Goal: Task Accomplishment & Management: Complete application form

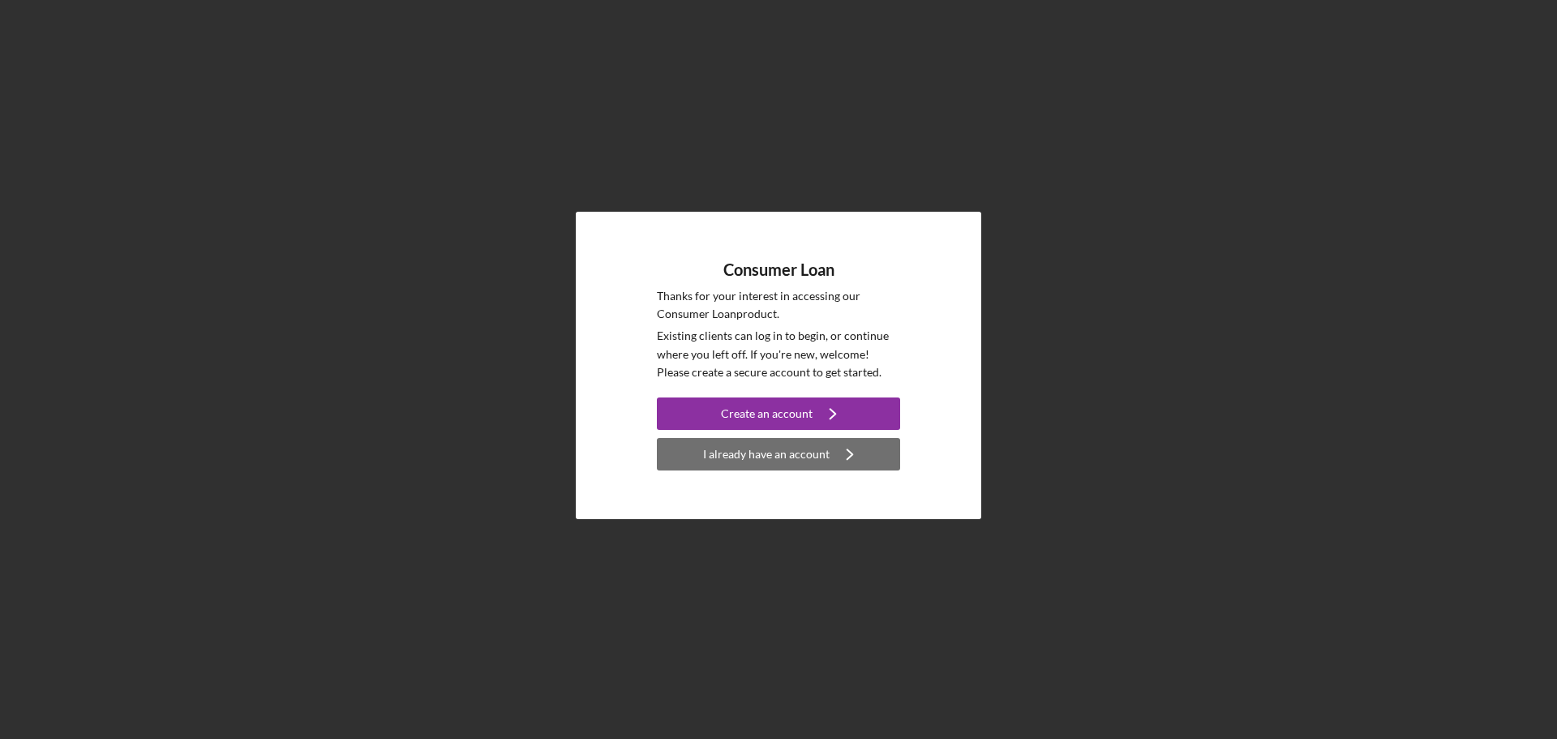
click at [804, 457] on div "I already have an account" at bounding box center [766, 454] width 127 height 32
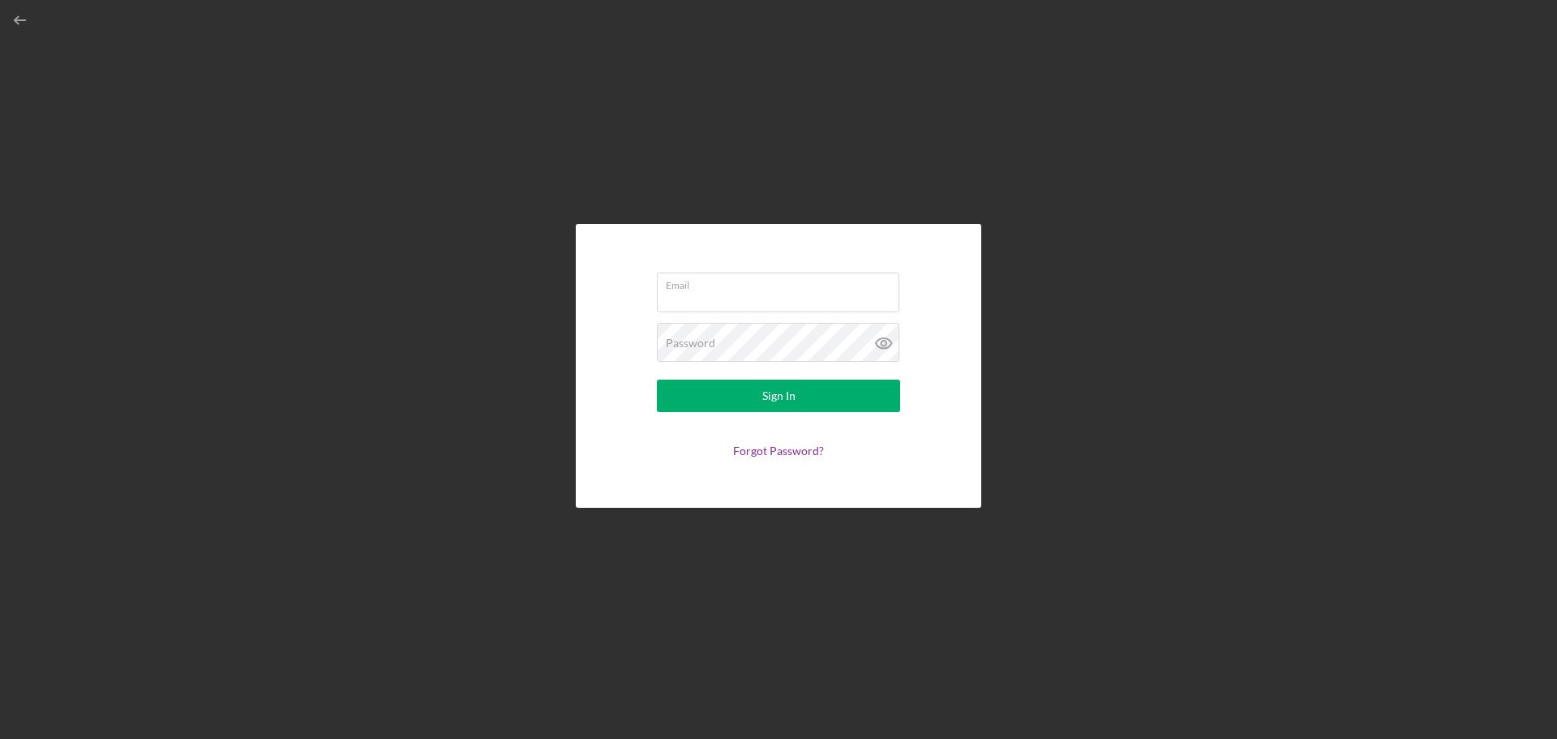
type input "[EMAIL_ADDRESS][DOMAIN_NAME]"
click at [831, 406] on button "Sign In" at bounding box center [778, 396] width 243 height 32
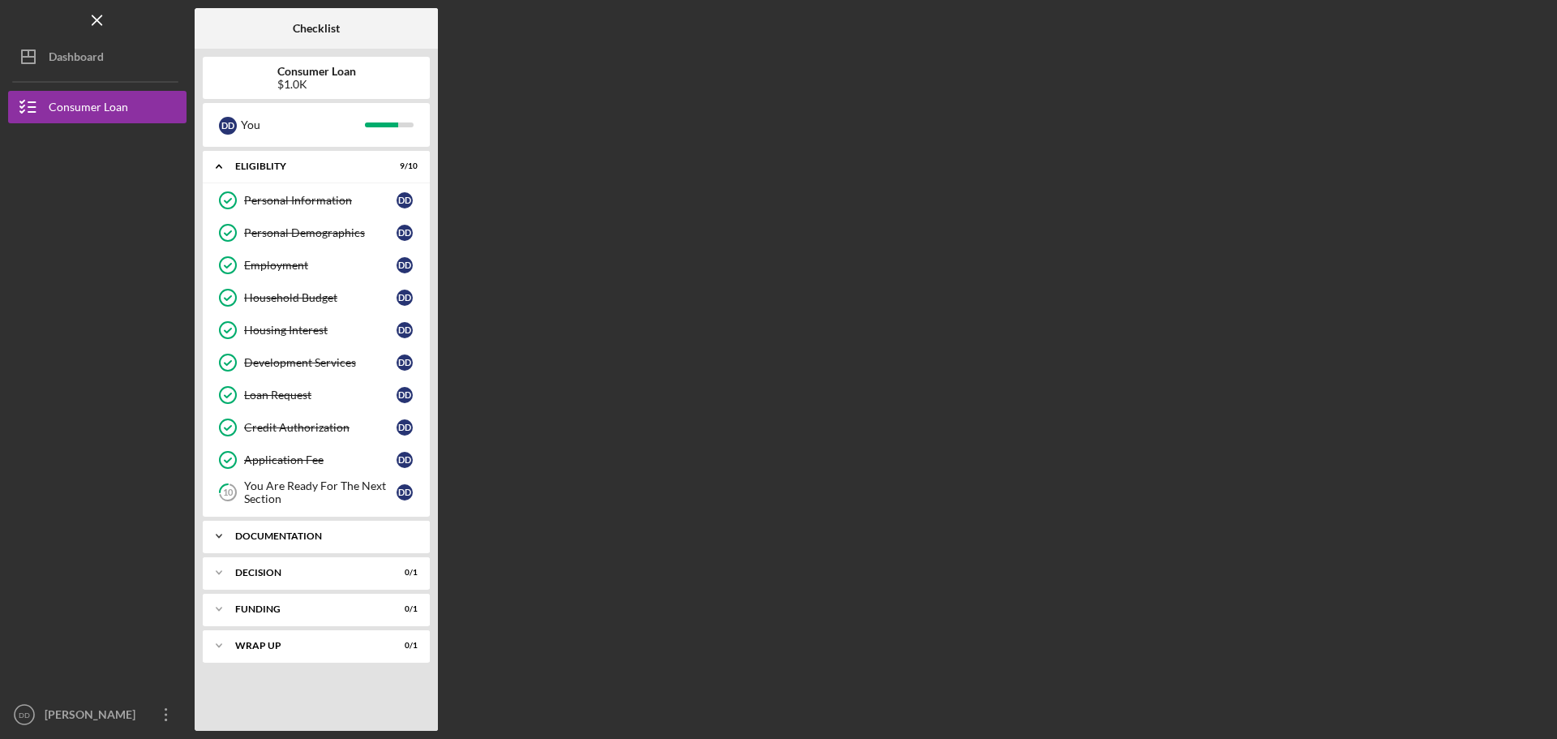
click at [397, 545] on div "Icon/Expander Documentation 6 / 9" at bounding box center [316, 536] width 227 height 32
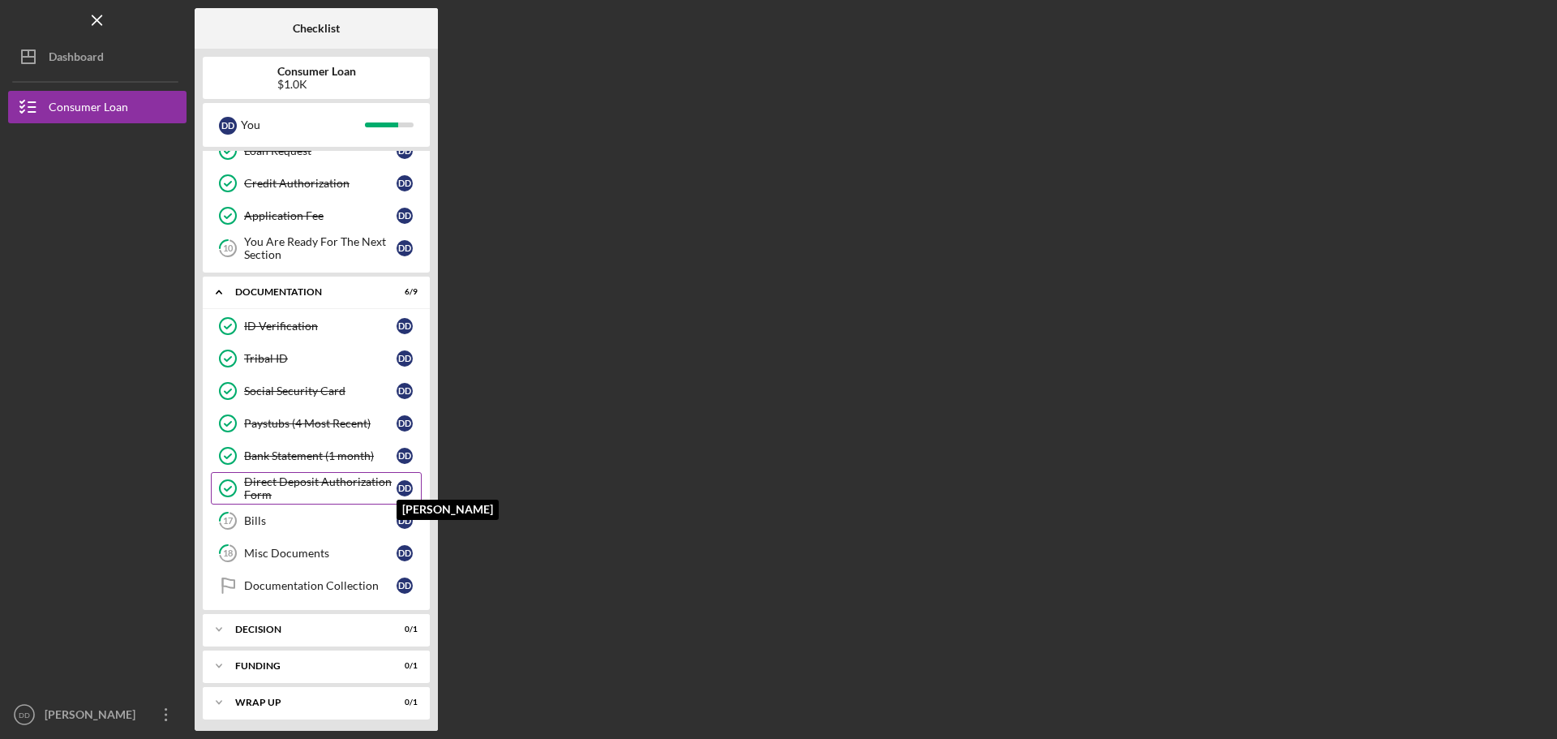
scroll to position [249, 0]
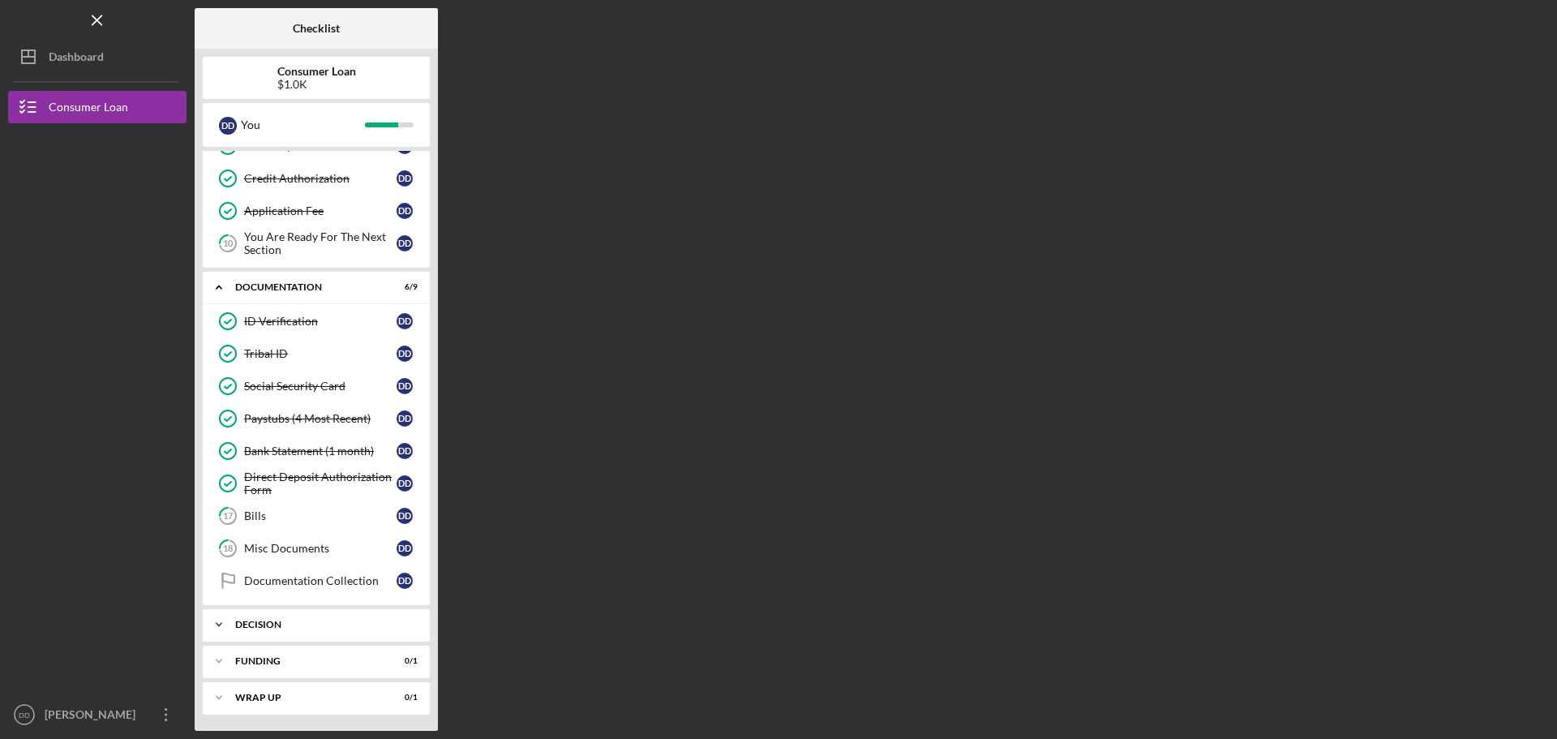
click at [339, 613] on div "Icon/Expander Decision 0 / 1" at bounding box center [316, 624] width 227 height 32
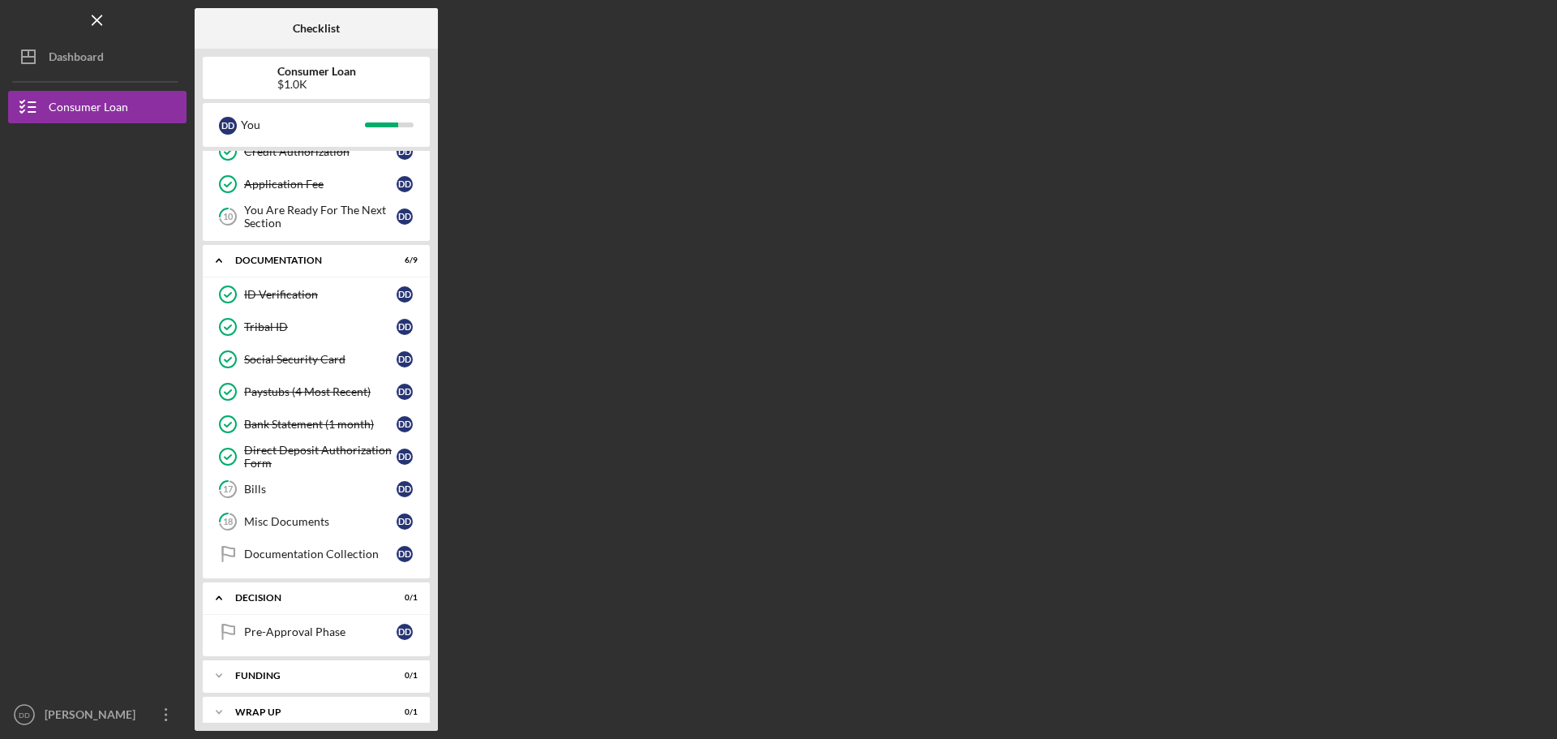
scroll to position [290, 0]
